Goal: Task Accomplishment & Management: Manage account settings

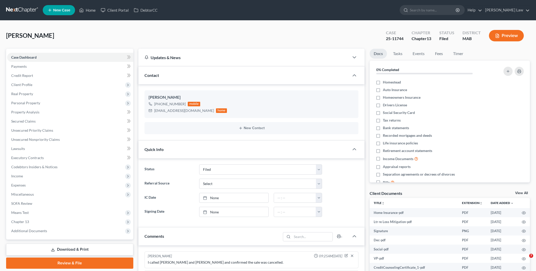
select select "6"
click at [90, 9] on link "Home" at bounding box center [88, 10] width 22 height 9
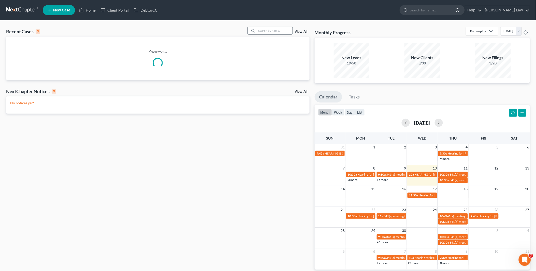
click at [267, 29] on input "search" at bounding box center [275, 30] width 36 height 7
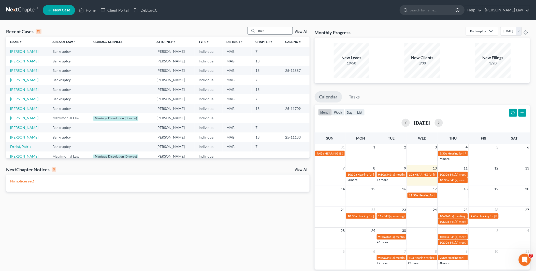
type input "mon"
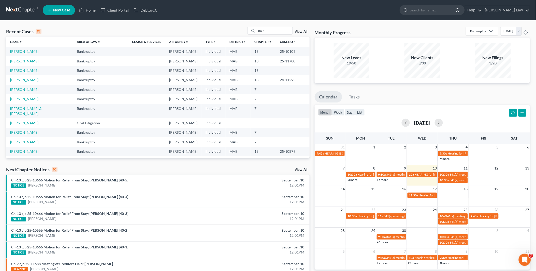
click at [26, 61] on link "[PERSON_NAME]" at bounding box center [24, 61] width 28 height 4
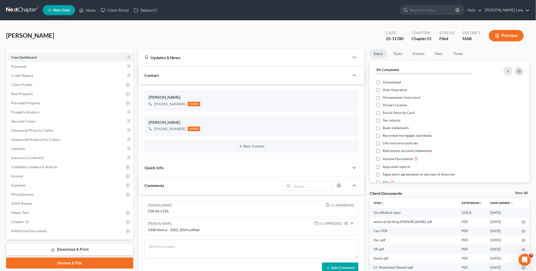
click at [522, 192] on link "View All" at bounding box center [521, 194] width 13 height 4
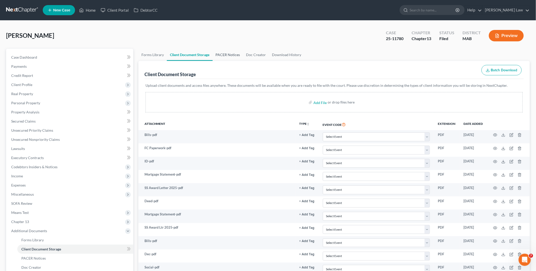
click at [223, 54] on link "PACER Notices" at bounding box center [227, 55] width 30 height 12
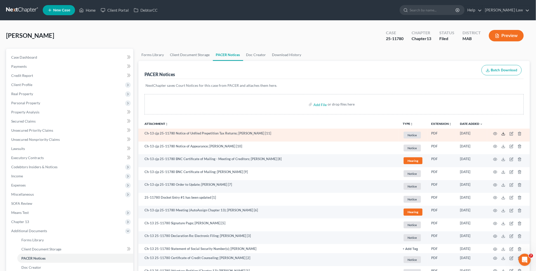
click at [504, 133] on icon at bounding box center [503, 134] width 4 height 4
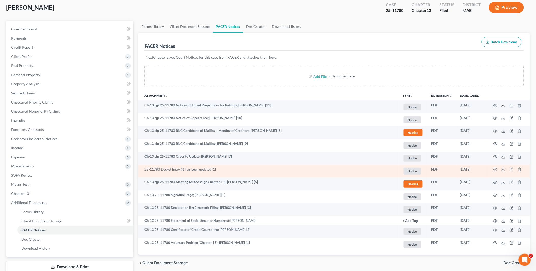
scroll to position [56, 0]
